Goal: Check status

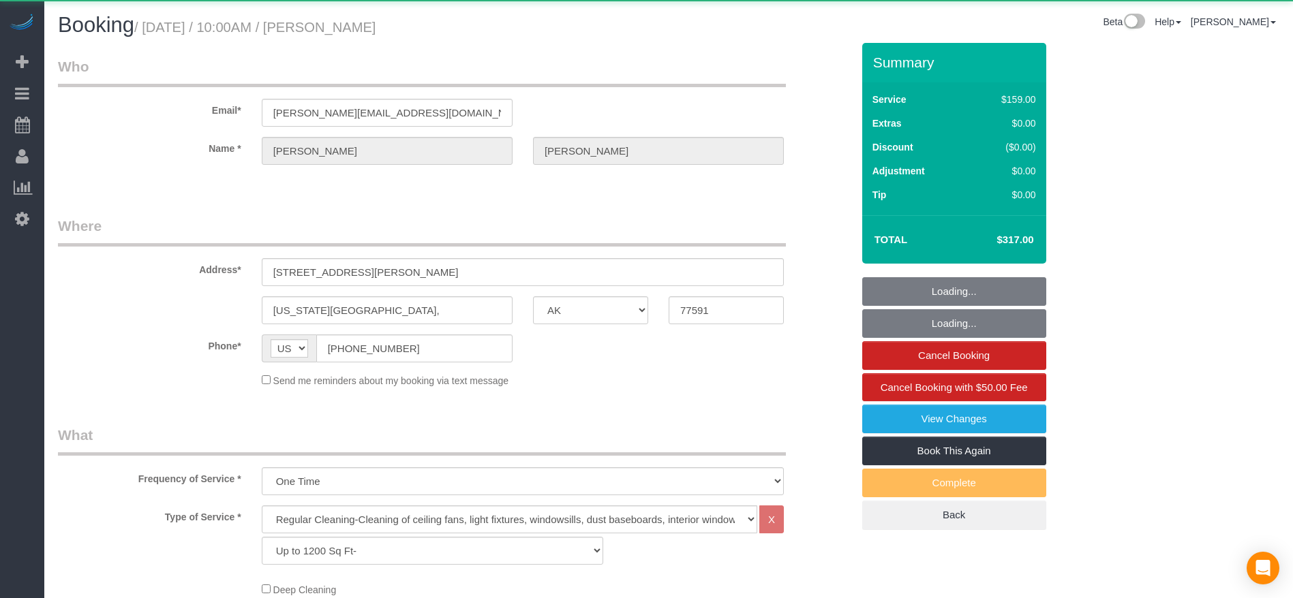
select select "[GEOGRAPHIC_DATA]"
select select "3"
select select "string:check"
select select "object:7170"
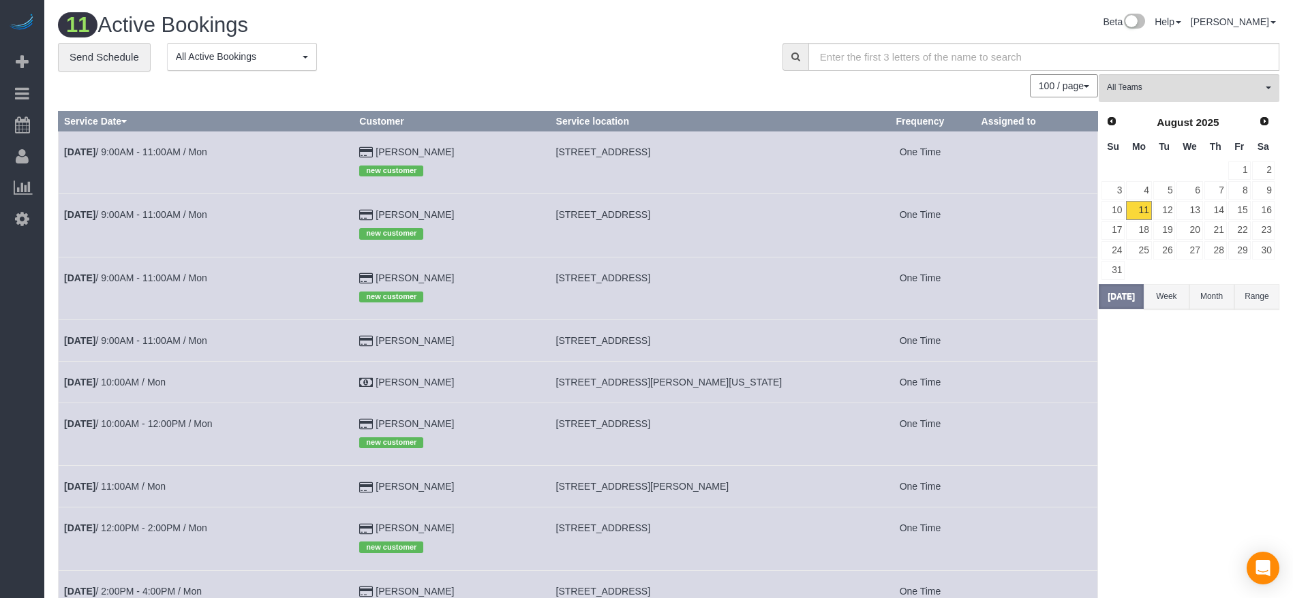
drag, startPoint x: 558, startPoint y: 155, endPoint x: 776, endPoint y: 155, distance: 218.0
click at [776, 155] on td "[STREET_ADDRESS]" at bounding box center [707, 162] width 315 height 63
copy span "[STREET_ADDRESS]"
click at [1116, 289] on button "[DATE]" at bounding box center [1120, 296] width 45 height 25
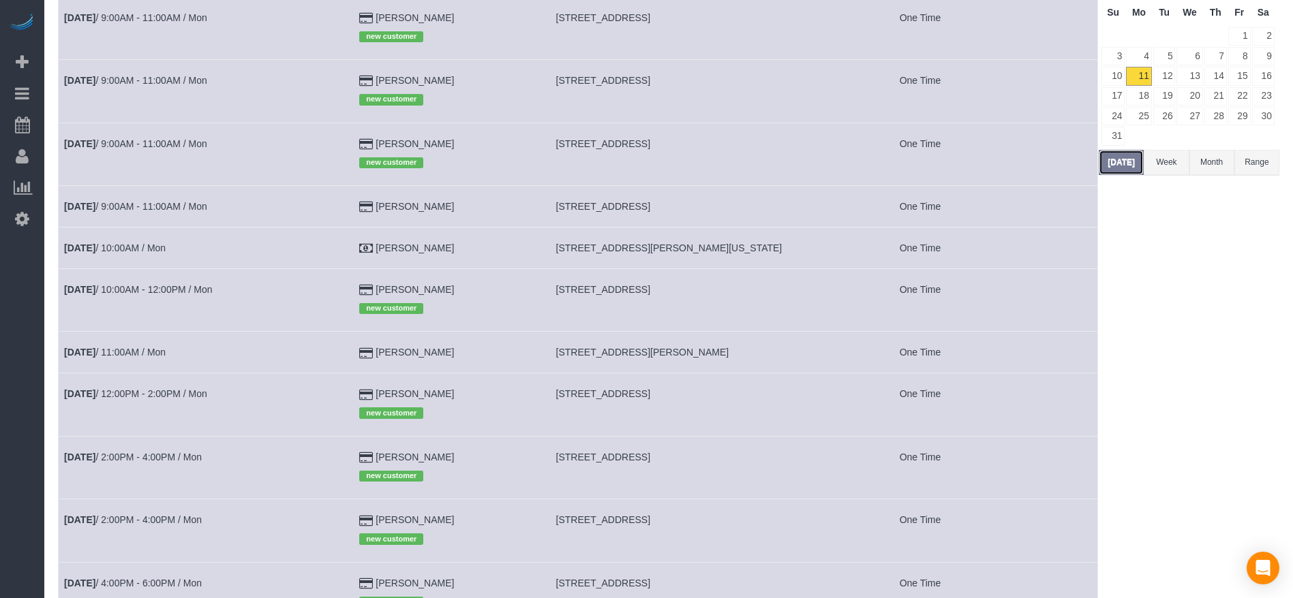
scroll to position [102, 0]
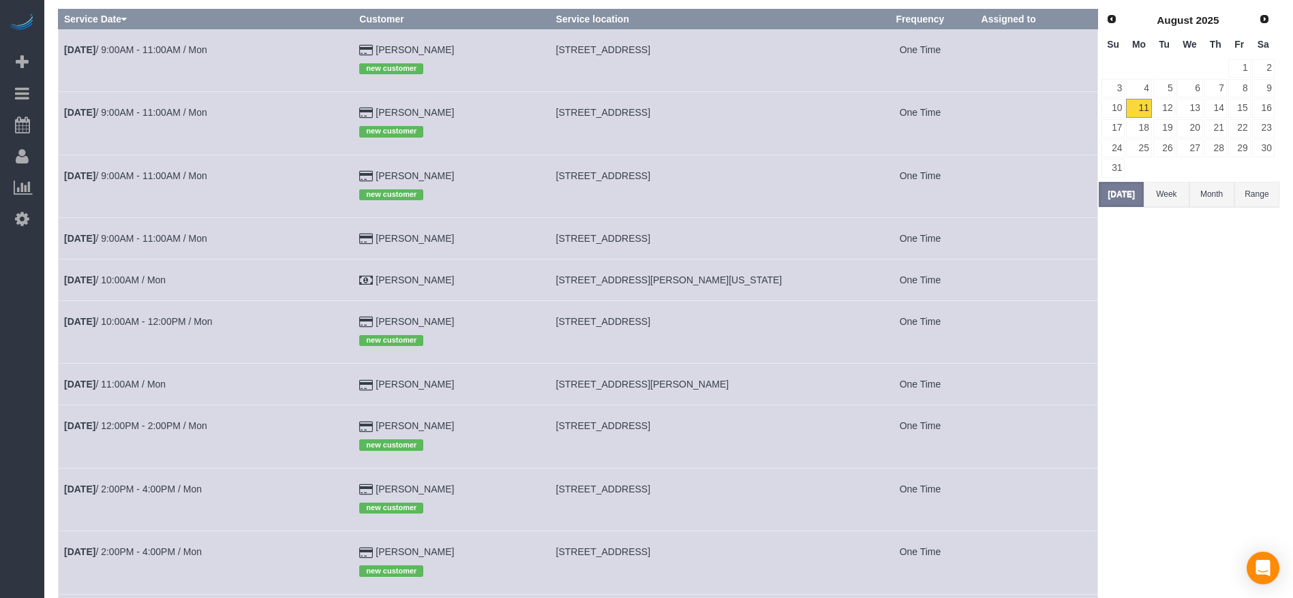
drag, startPoint x: 561, startPoint y: 109, endPoint x: 802, endPoint y: 118, distance: 240.7
click at [802, 118] on td "[STREET_ADDRESS]" at bounding box center [707, 123] width 315 height 63
copy span "[STREET_ADDRESS]"
click at [1114, 191] on button "[DATE]" at bounding box center [1120, 194] width 45 height 25
click at [1123, 194] on button "[DATE]" at bounding box center [1120, 194] width 45 height 25
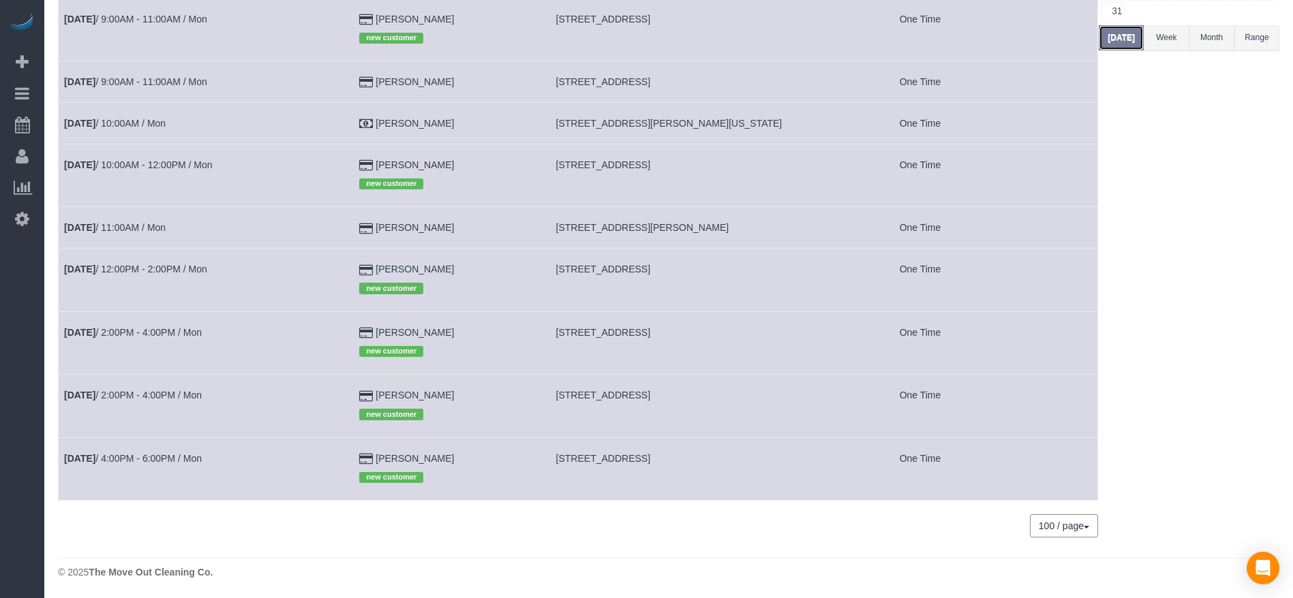
scroll to position [260, 0]
drag, startPoint x: 561, startPoint y: 226, endPoint x: 765, endPoint y: 226, distance: 203.7
click at [765, 226] on td "[STREET_ADDRESS][PERSON_NAME]" at bounding box center [707, 227] width 315 height 42
copy span "[STREET_ADDRESS][PERSON_NAME]"
